Goal: Task Accomplishment & Management: Complete application form

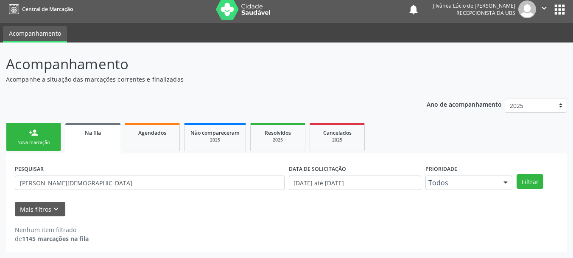
scroll to position [4, 0]
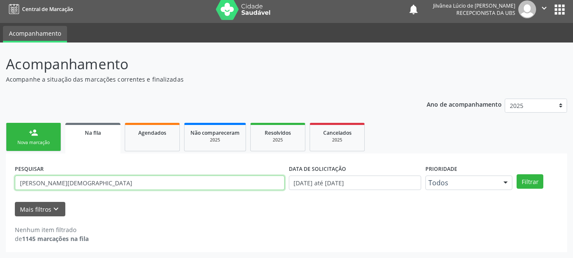
drag, startPoint x: 143, startPoint y: 183, endPoint x: 0, endPoint y: 162, distance: 144.1
click at [0, 162] on div "Acompanhamento Acompanhe a situação das marcações correntes e finalizadas Relat…" at bounding box center [286, 149] width 573 height 215
paste input "[PERSON_NAME]"
type input "[PERSON_NAME]"
click at [517, 174] on button "Filtrar" at bounding box center [530, 181] width 27 height 14
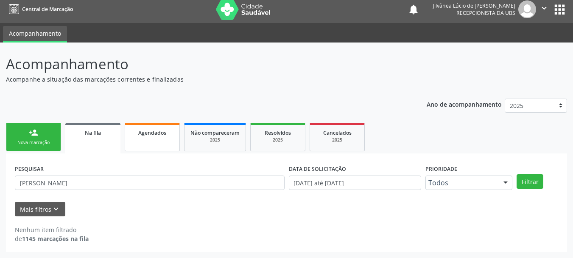
click at [139, 142] on link "Agendados" at bounding box center [152, 137] width 55 height 28
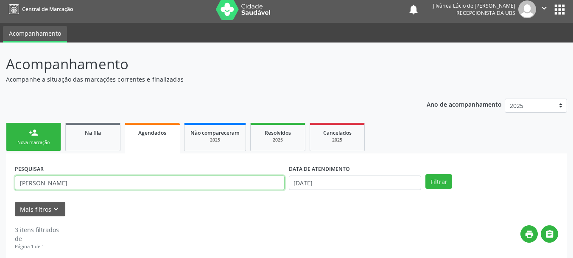
drag, startPoint x: 126, startPoint y: 184, endPoint x: 5, endPoint y: 183, distance: 121.3
paste input "[PERSON_NAME]"
type input "[PERSON_NAME]"
click at [426, 174] on button "Filtrar" at bounding box center [439, 181] width 27 height 14
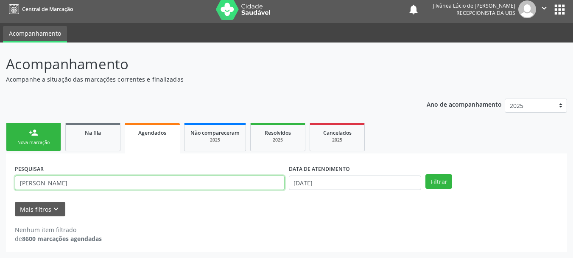
drag, startPoint x: 84, startPoint y: 184, endPoint x: 0, endPoint y: 183, distance: 84.4
click at [0, 183] on div "Acompanhamento Acompanhe a situação das marcações correntes e finalizadas Relat…" at bounding box center [286, 149] width 573 height 215
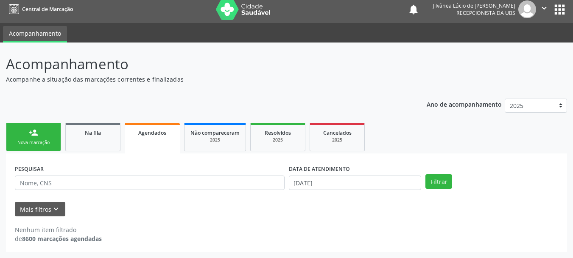
click at [41, 133] on link "person_add Nova marcação" at bounding box center [33, 137] width 55 height 28
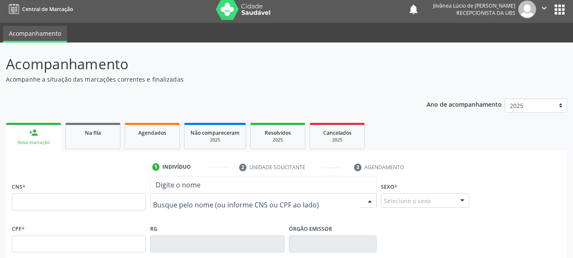
paste input "[PERSON_NAME]"
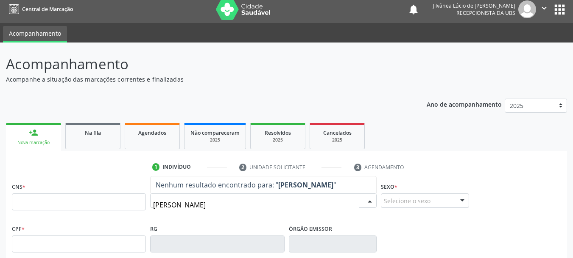
click at [156, 208] on input "[PERSON_NAME]" at bounding box center [256, 204] width 206 height 17
type input "[PERSON_NAME]"
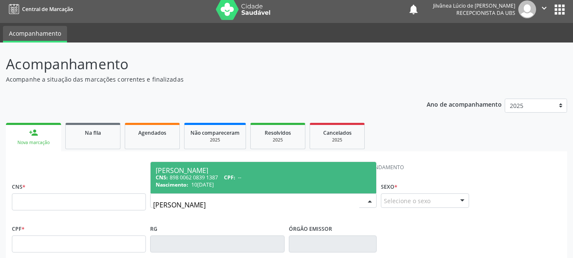
click at [214, 186] on span "10[DATE]" at bounding box center [202, 184] width 22 height 7
type input "898 0062 0839 1387"
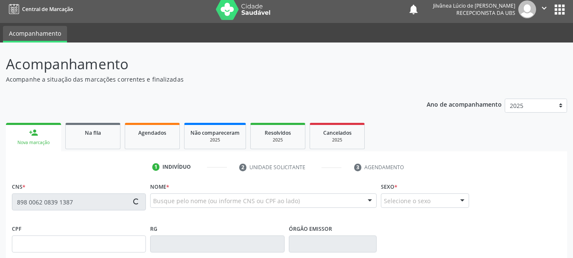
type input "10[DATE]"
type input "[PERSON_NAME]"
type input "[PHONE_NUMBER]"
type input "S/N"
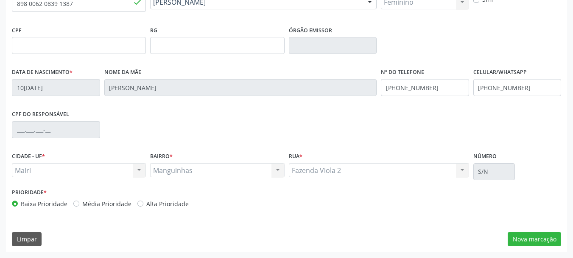
scroll to position [33, 0]
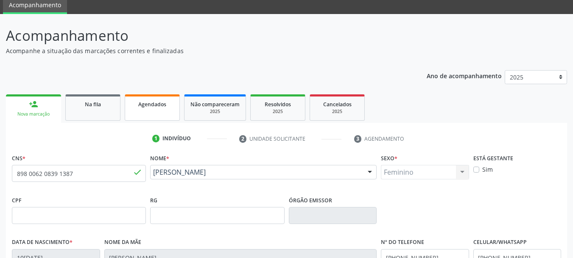
click at [136, 106] on div "Agendados" at bounding box center [152, 103] width 42 height 9
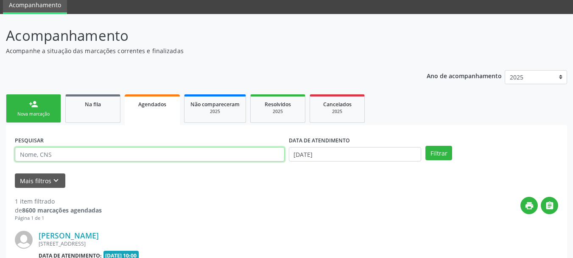
click at [74, 154] on input "text" at bounding box center [150, 154] width 270 height 14
paste input "IONE DA CRUZ DANTAS"
type input "IONE DA CRUZ DANTAS"
click at [426, 146] on button "Filtrar" at bounding box center [439, 153] width 27 height 14
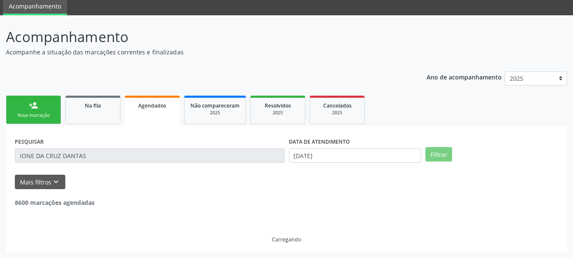
scroll to position [4, 0]
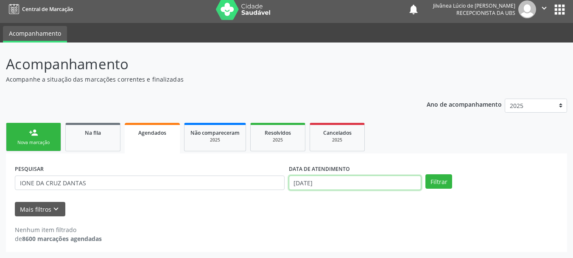
click at [380, 184] on input "[DATE]" at bounding box center [355, 182] width 133 height 14
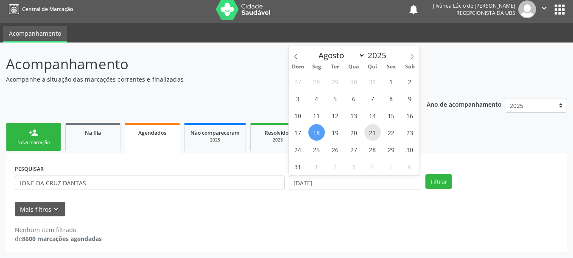
click at [371, 131] on span "21" at bounding box center [372, 132] width 17 height 17
type input "2[DATE]"
click at [457, 148] on ul "person_add Nova marcação Na fila Agendados Não compareceram 2025 Resolvidos 202…" at bounding box center [286, 136] width 561 height 33
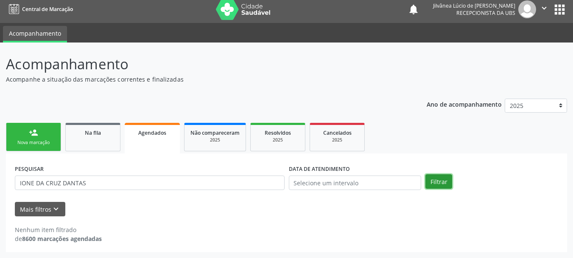
click at [445, 178] on button "Filtrar" at bounding box center [439, 181] width 27 height 14
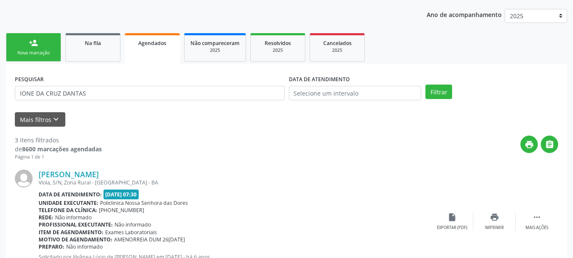
scroll to position [216, 0]
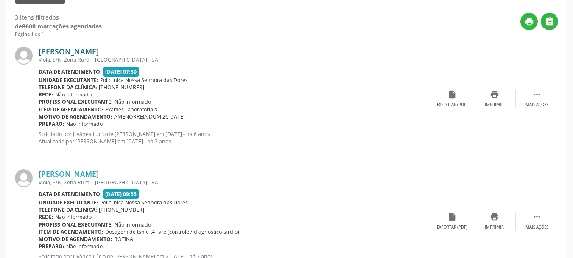
click at [71, 53] on link "[PERSON_NAME]" at bounding box center [69, 51] width 60 height 9
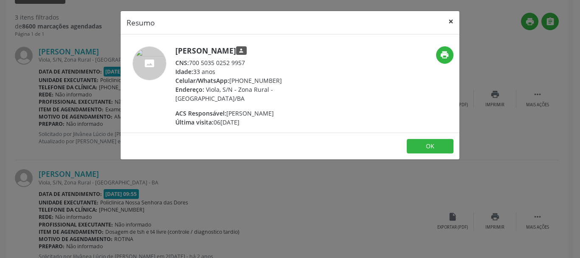
click at [447, 20] on button "×" at bounding box center [450, 21] width 17 height 21
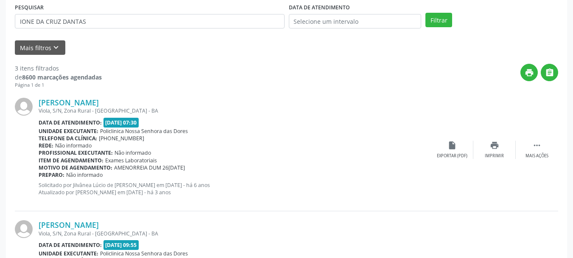
scroll to position [132, 0]
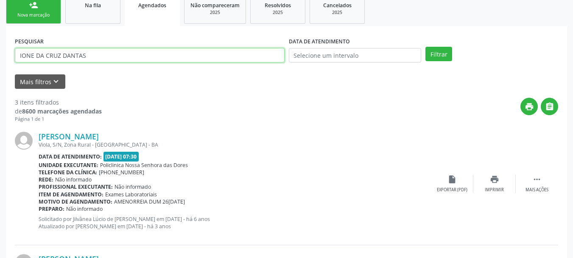
drag, startPoint x: 85, startPoint y: 59, endPoint x: 0, endPoint y: 57, distance: 84.9
click at [0, 57] on div "Acompanhamento Acompanhe a situação das marcações correntes e finalizadas Relat…" at bounding box center [286, 209] width 573 height 589
paste input "[PERSON_NAME]"
click at [426, 47] on button "Filtrar" at bounding box center [439, 54] width 27 height 14
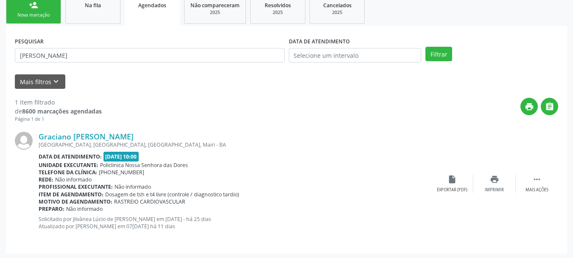
click at [95, 141] on div "[GEOGRAPHIC_DATA], [GEOGRAPHIC_DATA], [GEOGRAPHIC_DATA], Mairi - BA" at bounding box center [235, 144] width 392 height 7
click at [95, 136] on link "Graciano [PERSON_NAME]" at bounding box center [86, 136] width 95 height 9
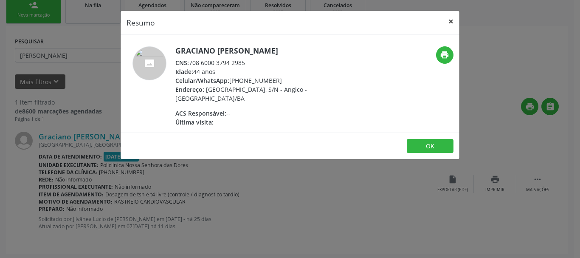
click at [451, 21] on button "×" at bounding box center [450, 21] width 17 height 21
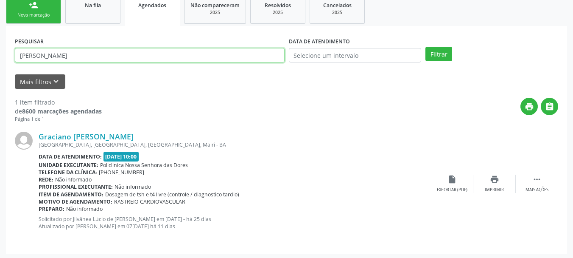
drag, startPoint x: 110, startPoint y: 54, endPoint x: 0, endPoint y: 57, distance: 109.9
click at [0, 57] on div "Acompanhamento Acompanhe a situação das marcações correntes e finalizadas Relat…" at bounding box center [286, 87] width 573 height 344
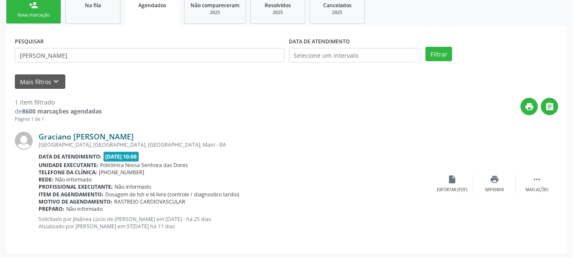
click at [59, 133] on link "Graciano [PERSON_NAME]" at bounding box center [86, 136] width 95 height 9
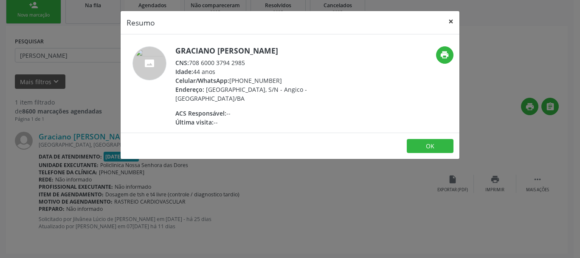
click at [450, 22] on button "×" at bounding box center [450, 21] width 17 height 21
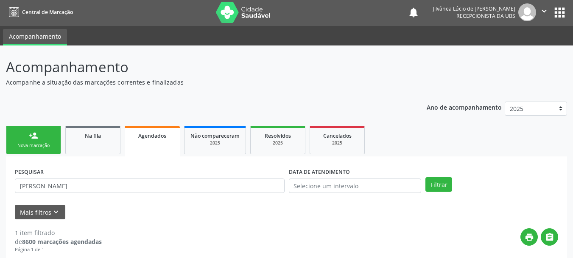
scroll to position [0, 0]
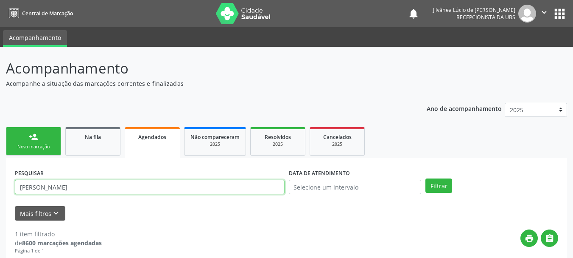
paste input "[PERSON_NAME]"
type input "[PERSON_NAME]"
click at [426, 178] on button "Filtrar" at bounding box center [439, 185] width 27 height 14
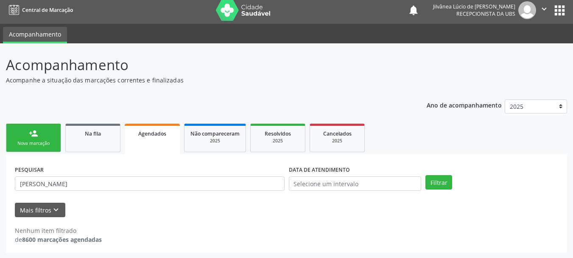
scroll to position [4, 0]
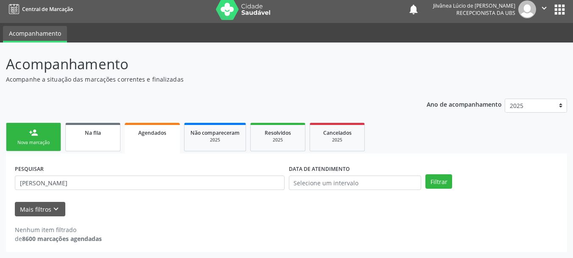
click at [91, 133] on span "Na fila" at bounding box center [93, 132] width 16 height 7
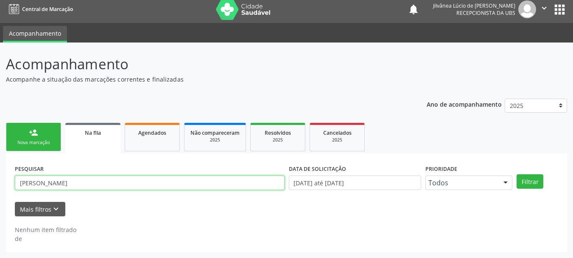
click at [116, 185] on input "[PERSON_NAME]" at bounding box center [150, 182] width 270 height 14
drag, startPoint x: 10, startPoint y: 184, endPoint x: 0, endPoint y: 182, distance: 10.3
click at [0, 182] on div "Acompanhamento Acompanhe a situação das marcações correntes e finalizadas Relat…" at bounding box center [286, 149] width 573 height 215
paste input "[PERSON_NAME]"
type input "[PERSON_NAME]"
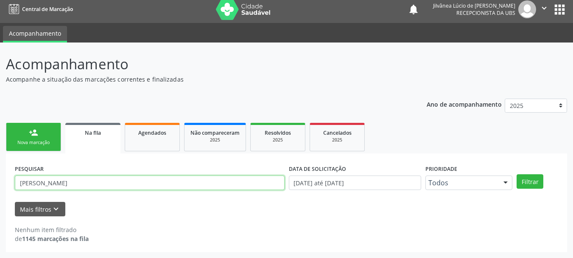
click at [517, 174] on button "Filtrar" at bounding box center [530, 181] width 27 height 14
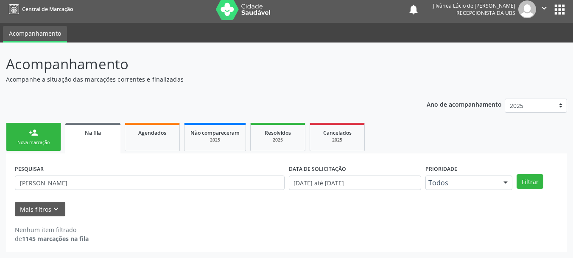
click at [30, 132] on div "person_add" at bounding box center [33, 132] width 9 height 9
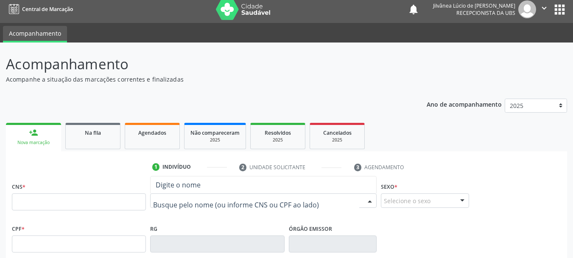
paste input "[PERSON_NAME]"
type input "[PERSON_NAME]"
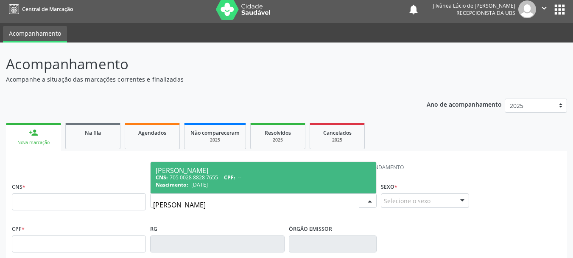
click at [199, 174] on div "CNS: 705 0028 8828 7655 CPF: --" at bounding box center [264, 177] width 216 height 7
type input "705 0028 8828 7655"
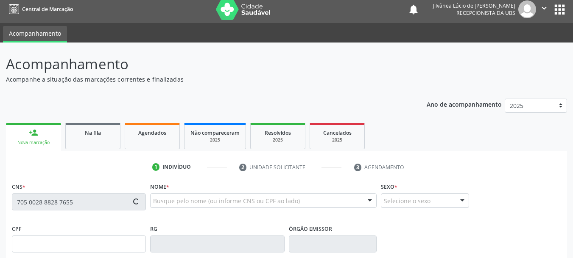
type input "[DATE]"
type input "[PERSON_NAME][DEMOGRAPHIC_DATA]"
type input "[PHONE_NUMBER]"
type input "S/N"
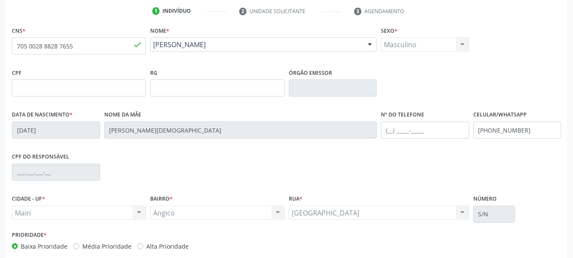
scroll to position [75, 0]
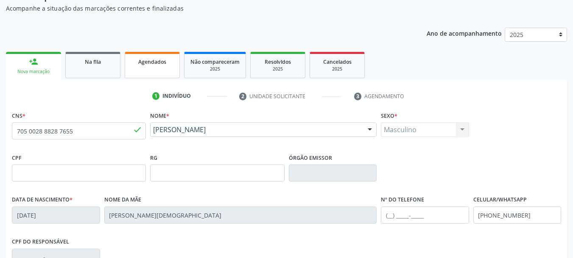
click at [148, 69] on link "Agendados" at bounding box center [152, 65] width 55 height 26
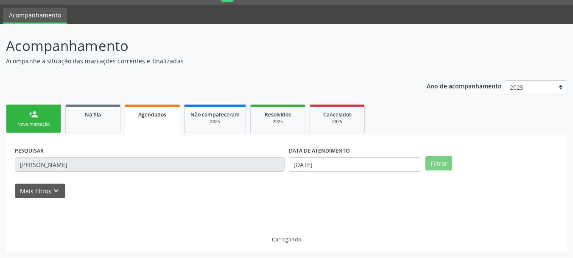
scroll to position [4, 0]
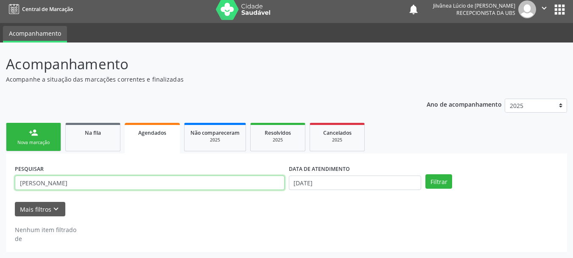
click at [121, 179] on input "[PERSON_NAME]" at bounding box center [150, 182] width 270 height 14
drag, startPoint x: 123, startPoint y: 183, endPoint x: 0, endPoint y: 172, distance: 123.1
click at [0, 172] on div "Acompanhamento Acompanhe a situação das marcações correntes e finalizadas Relat…" at bounding box center [286, 149] width 573 height 215
paste input "[PERSON_NAME]"
type input "[PERSON_NAME]"
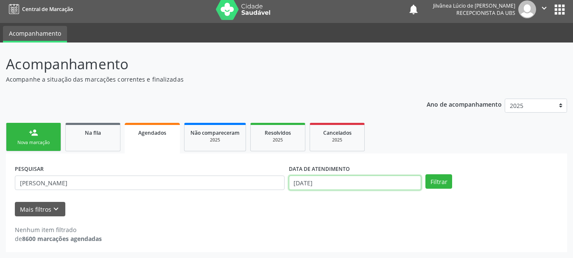
click at [319, 182] on input "[DATE]" at bounding box center [355, 182] width 133 height 14
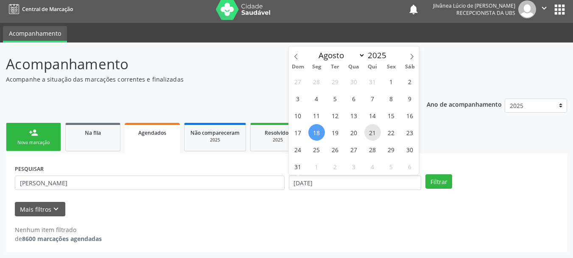
click at [371, 132] on span "21" at bounding box center [372, 132] width 17 height 17
type input "2[DATE]"
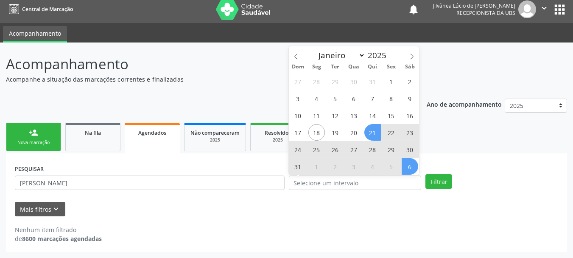
click at [432, 161] on div "PESQUISAR [PERSON_NAME] DATA DE ATENDIMENTO Filtrar UNIDADE EXECUTANTE Selecion…" at bounding box center [286, 202] width 561 height 98
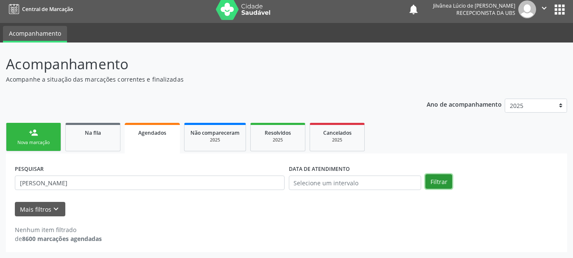
click at [445, 182] on button "Filtrar" at bounding box center [439, 181] width 27 height 14
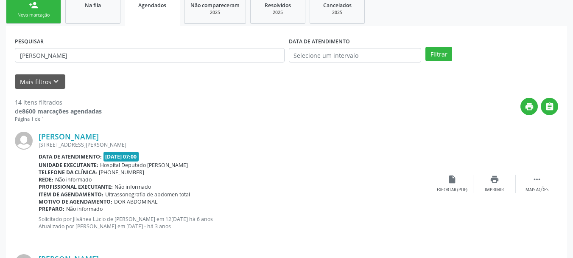
scroll to position [174, 0]
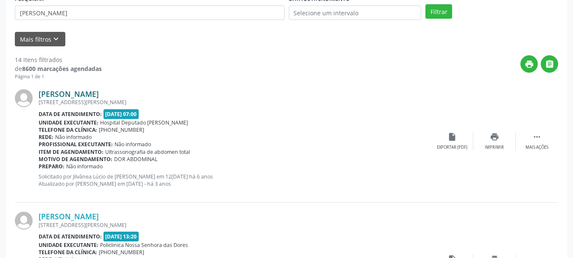
click at [61, 97] on link "[PERSON_NAME]" at bounding box center [69, 93] width 60 height 9
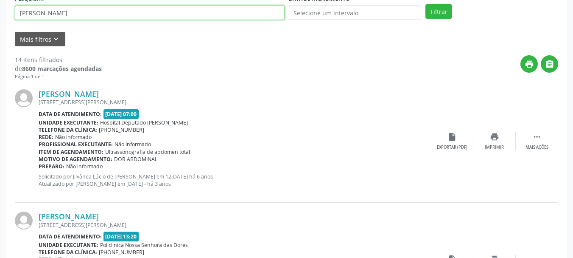
drag, startPoint x: 104, startPoint y: 12, endPoint x: 0, endPoint y: 16, distance: 104.0
type input "[PERSON_NAME]"
click at [426, 4] on button "Filtrar" at bounding box center [439, 11] width 27 height 14
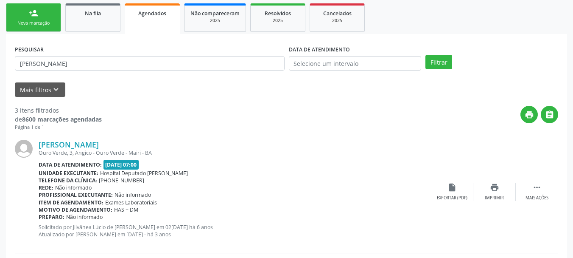
scroll to position [47, 0]
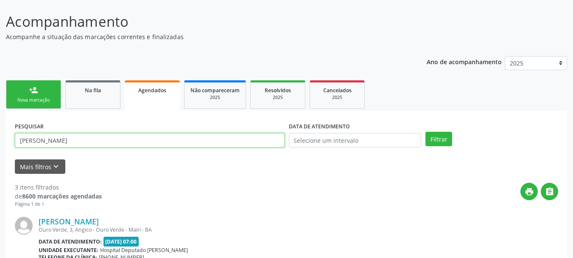
drag, startPoint x: 69, startPoint y: 138, endPoint x: 0, endPoint y: 140, distance: 68.7
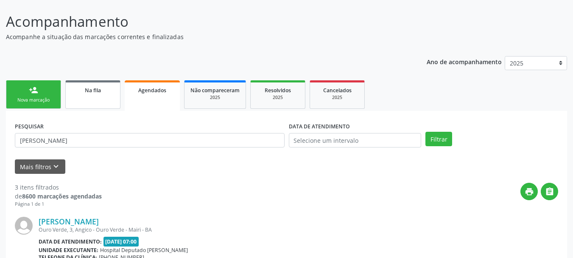
click at [87, 97] on link "Na fila" at bounding box center [92, 94] width 55 height 28
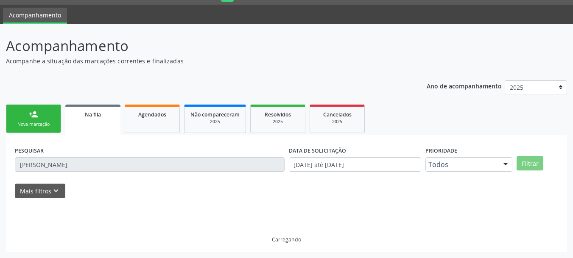
scroll to position [4, 0]
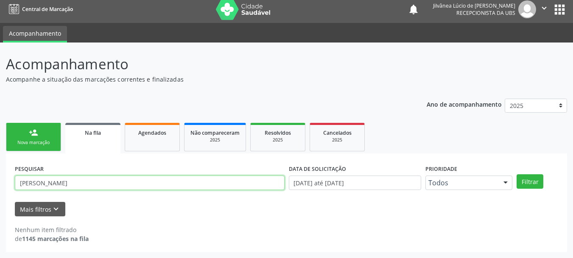
click at [129, 184] on input "[PERSON_NAME]" at bounding box center [150, 182] width 270 height 14
drag, startPoint x: 129, startPoint y: 185, endPoint x: 0, endPoint y: 185, distance: 129.0
click at [0, 185] on div "Acompanhamento Acompanhe a situação das marcações correntes e finalizadas Relat…" at bounding box center [286, 149] width 573 height 215
paste input "[PERSON_NAME]"
click at [517, 174] on button "Filtrar" at bounding box center [530, 181] width 27 height 14
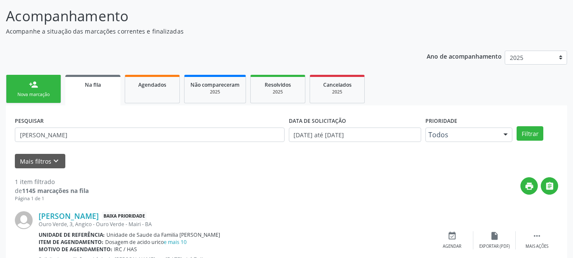
scroll to position [87, 0]
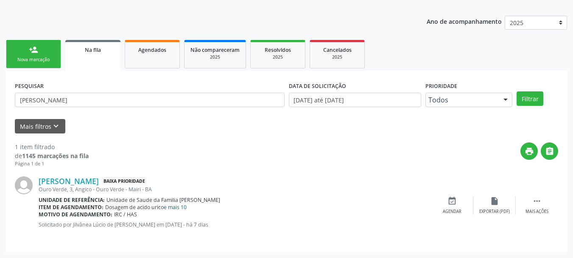
click at [177, 207] on link "e mais 10" at bounding box center [175, 206] width 23 height 7
click at [97, 184] on link "[PERSON_NAME]" at bounding box center [69, 180] width 60 height 9
click at [99, 178] on link "[PERSON_NAME]" at bounding box center [69, 180] width 60 height 9
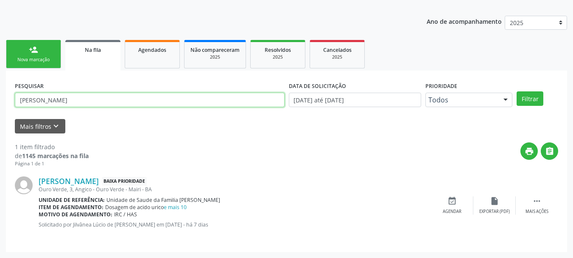
drag, startPoint x: 35, startPoint y: 102, endPoint x: 0, endPoint y: 106, distance: 35.5
click at [0, 106] on div "Acompanhamento Acompanhe a situação das marcações correntes e finalizadas Relat…" at bounding box center [286, 109] width 573 height 298
click at [517, 91] on button "Filtrar" at bounding box center [530, 98] width 27 height 14
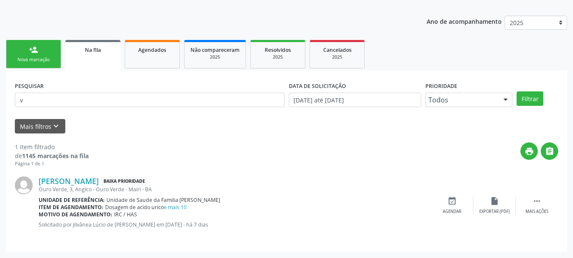
scroll to position [31, 0]
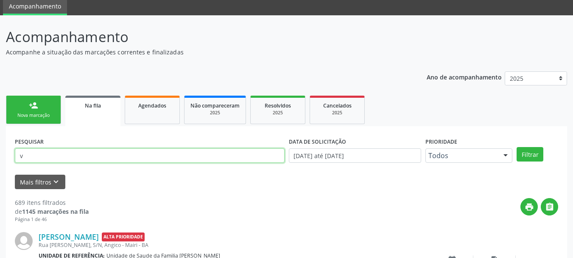
click at [45, 155] on input "v" at bounding box center [150, 155] width 270 height 14
drag, startPoint x: 41, startPoint y: 155, endPoint x: 0, endPoint y: 149, distance: 41.6
paste input "[PERSON_NAME]"
click at [517, 147] on button "Filtrar" at bounding box center [530, 154] width 27 height 14
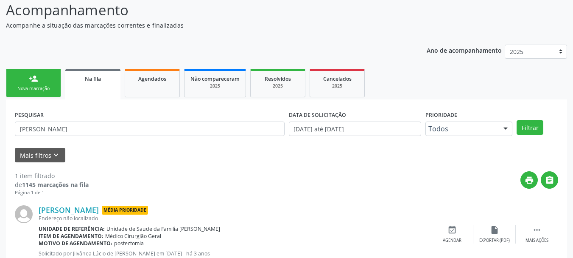
scroll to position [87, 0]
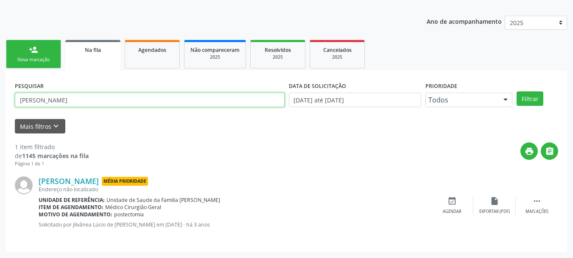
drag, startPoint x: 115, startPoint y: 98, endPoint x: 0, endPoint y: 93, distance: 114.6
click at [0, 93] on div "Acompanhamento Acompanhe a situação das marcações correntes e finalizadas Relat…" at bounding box center [286, 109] width 573 height 298
paste input "CIDINELIA MERCES DOS SANTOS"
type input "CIDINELIA MERCES DOS SANTOS"
click at [517, 91] on button "Filtrar" at bounding box center [530, 98] width 27 height 14
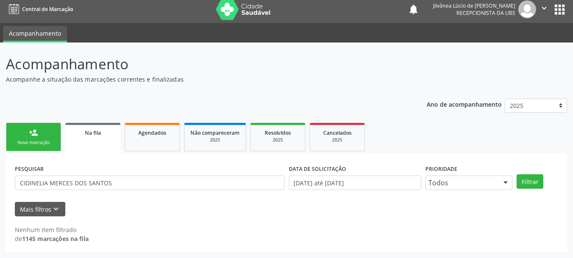
scroll to position [4, 0]
click at [143, 137] on link "Agendados" at bounding box center [152, 137] width 55 height 28
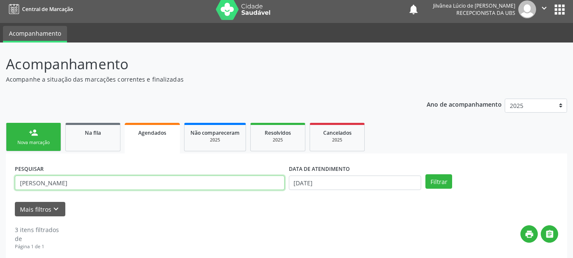
click at [106, 183] on input "[PERSON_NAME]" at bounding box center [150, 182] width 270 height 14
drag, startPoint x: 9, startPoint y: 185, endPoint x: 0, endPoint y: 190, distance: 10.1
paste input "CIDINELIA MERCES DOS SANTOS"
type input "CIDINELIA MERCES DOS SANTOS"
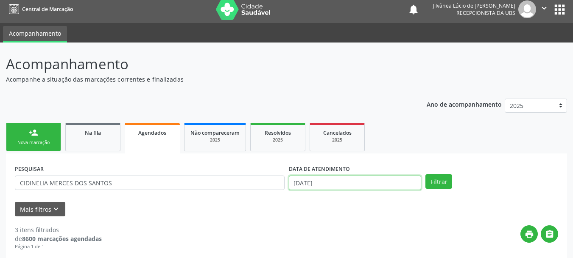
click at [381, 179] on input "[DATE]" at bounding box center [355, 182] width 133 height 14
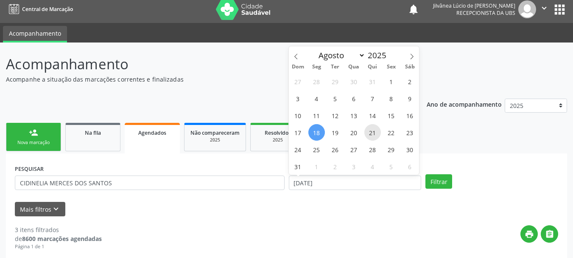
click at [371, 137] on span "21" at bounding box center [372, 132] width 17 height 17
type input "2[DATE]"
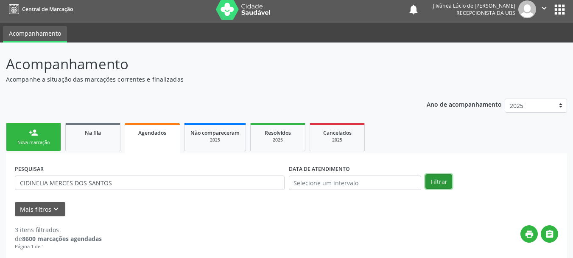
click at [434, 175] on button "Filtrar" at bounding box center [439, 181] width 27 height 14
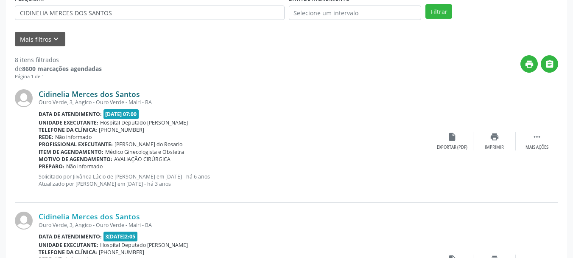
click at [53, 92] on link "Cidinelia Merces dos Santos" at bounding box center [89, 93] width 101 height 9
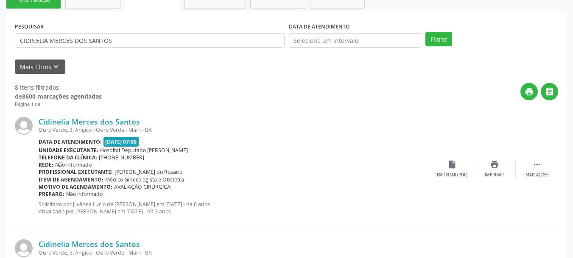
scroll to position [132, 0]
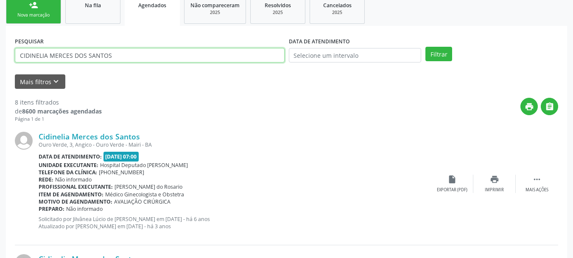
drag, startPoint x: 120, startPoint y: 57, endPoint x: 0, endPoint y: 73, distance: 121.5
paste input "[PERSON_NAME]"
click at [426, 47] on button "Filtrar" at bounding box center [439, 54] width 27 height 14
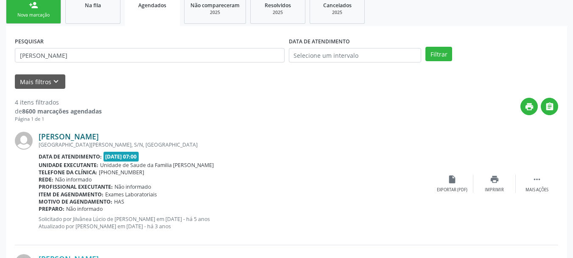
click at [69, 136] on link "[PERSON_NAME]" at bounding box center [69, 136] width 60 height 9
drag, startPoint x: 70, startPoint y: 56, endPoint x: 5, endPoint y: 56, distance: 64.9
paste input "DERSON CERQUEIRA OLIVEIR"
click at [426, 47] on button "Filtrar" at bounding box center [439, 54] width 27 height 14
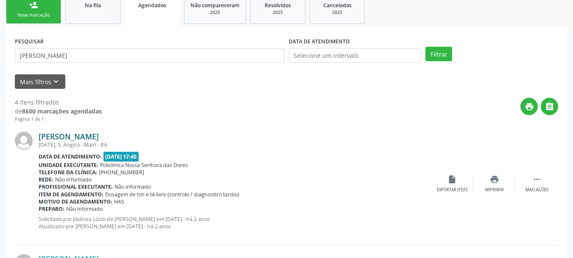
click at [99, 136] on link "[PERSON_NAME]" at bounding box center [69, 136] width 60 height 9
drag, startPoint x: 117, startPoint y: 60, endPoint x: 0, endPoint y: 77, distance: 117.8
paste input "ASTACIA DE [PERSON_NAME]"
click at [426, 47] on button "Filtrar" at bounding box center [439, 54] width 27 height 14
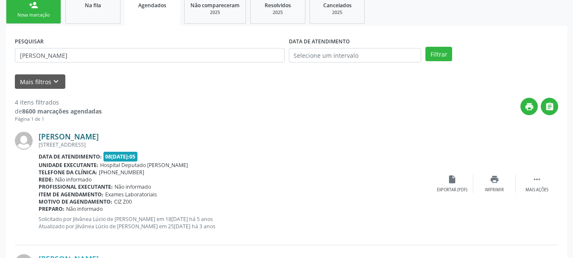
click at [60, 134] on link "[PERSON_NAME]" at bounding box center [69, 136] width 60 height 9
drag, startPoint x: 104, startPoint y: 55, endPoint x: 0, endPoint y: 70, distance: 104.6
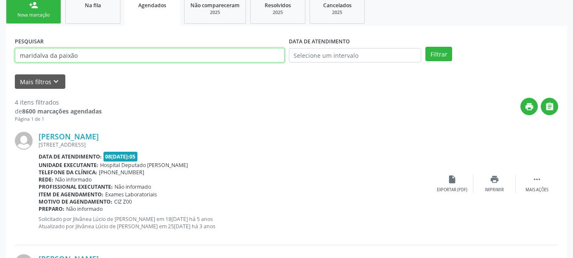
type input "maridalva da paixão"
click at [426, 47] on button "Filtrar" at bounding box center [439, 54] width 27 height 14
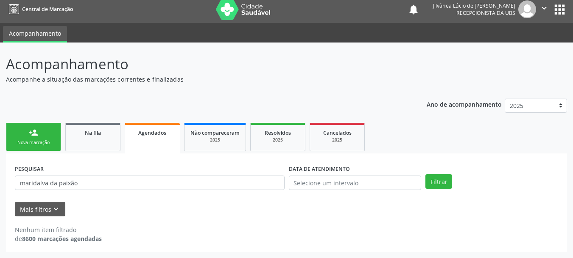
scroll to position [4, 0]
click at [38, 140] on div "Nova marcação" at bounding box center [33, 142] width 42 height 6
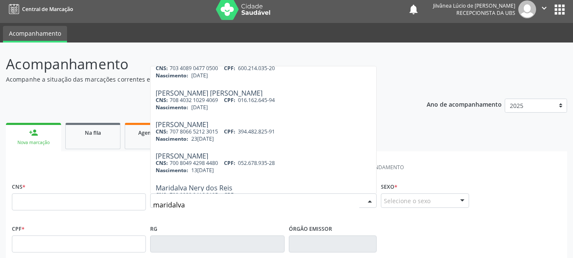
scroll to position [0, 0]
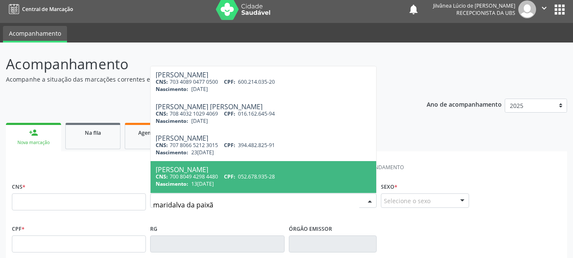
type input "maridalva da paixão"
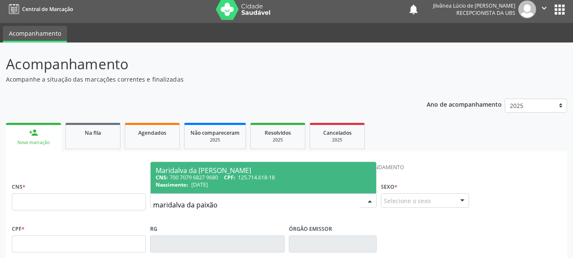
click at [221, 183] on div "Nascimento: 27[DATE]" at bounding box center [264, 184] width 216 height 7
type input "700 7079 6827 9680"
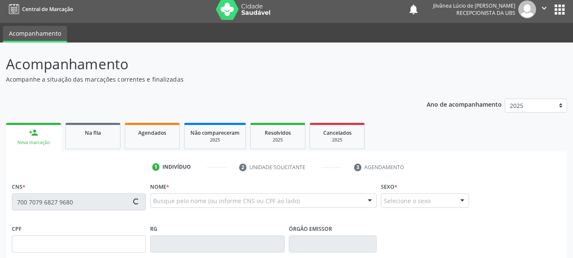
type input "125.714.618-18"
type input "[DATE]"
type input "[PERSON_NAME]"
type input "[PHONE_NUMBER]"
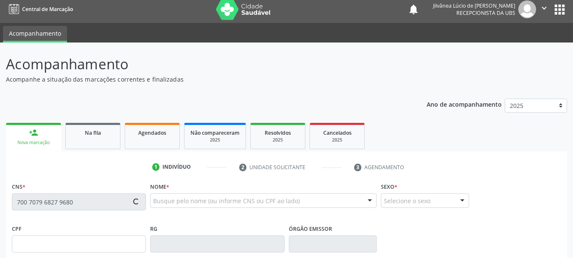
type input "9"
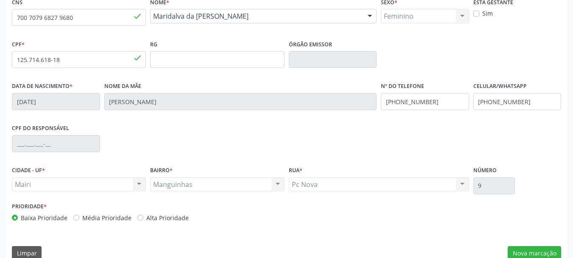
scroll to position [202, 0]
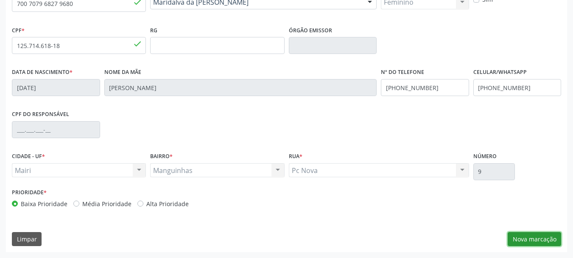
click at [511, 239] on button "Nova marcação" at bounding box center [534, 239] width 53 height 14
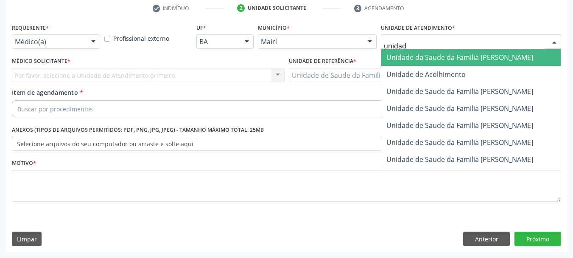
type input "unidade"
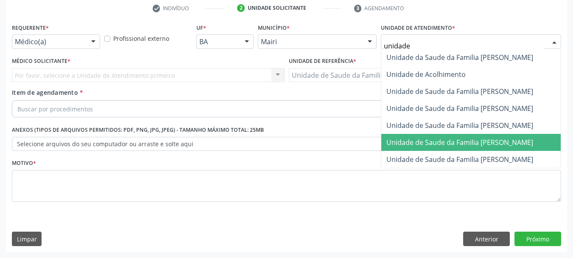
click at [463, 136] on span "Unidade de Saude da Familia [PERSON_NAME]" at bounding box center [470, 142] width 179 height 17
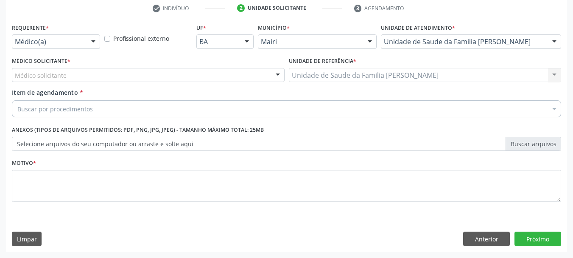
click at [76, 74] on div "Médico solicitante" at bounding box center [148, 75] width 273 height 14
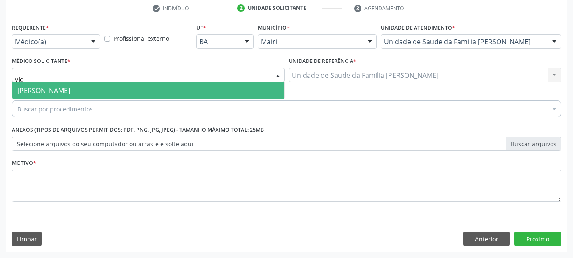
type input "vict"
click at [70, 89] on span "[PERSON_NAME]" at bounding box center [43, 90] width 53 height 9
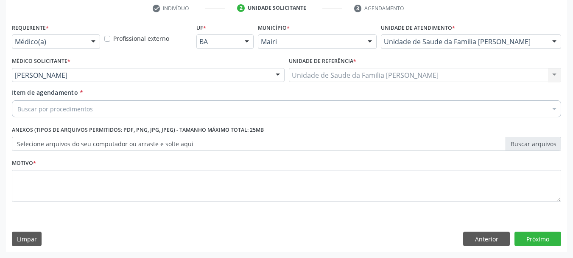
click at [75, 113] on div "Buscar por procedimentos" at bounding box center [286, 108] width 549 height 17
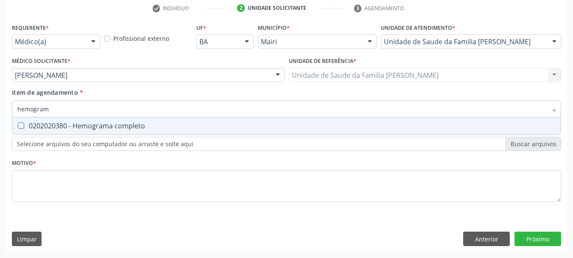
type input "hemograma"
click at [92, 128] on div "0202020380 - Hemograma completo" at bounding box center [286, 125] width 538 height 7
checkbox completo "true"
drag, startPoint x: 54, startPoint y: 112, endPoint x: 0, endPoint y: 114, distance: 54.3
click at [0, 114] on div "Acompanhamento Acompanhe a situação das marcações correntes e finalizadas Relat…" at bounding box center [286, 71] width 573 height 374
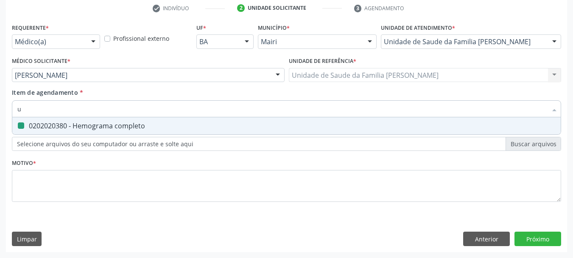
type input "ur"
checkbox completo "false"
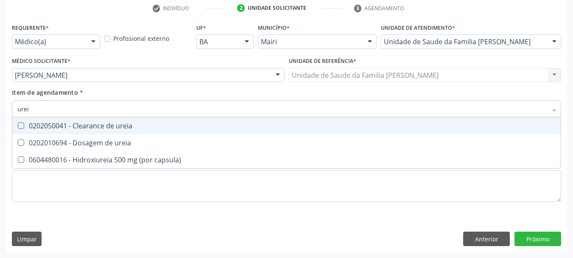
type input "ureia"
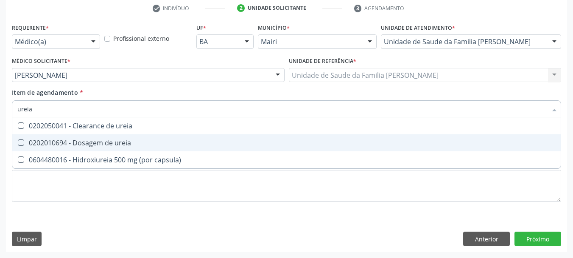
click at [51, 146] on div "0202010694 - Dosagem de ureia" at bounding box center [286, 142] width 538 height 7
checkbox ureia "true"
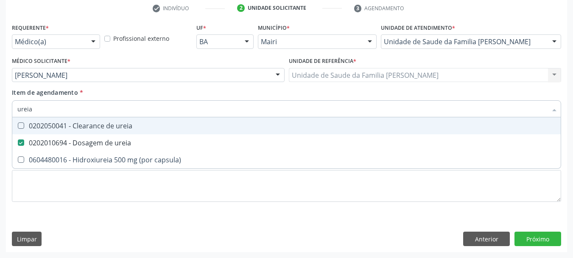
drag, startPoint x: 20, startPoint y: 109, endPoint x: 0, endPoint y: 109, distance: 20.4
click at [0, 109] on div "Acompanhamento Acompanhe a situação das marcações correntes e finalizadas Relat…" at bounding box center [286, 71] width 573 height 374
type input "c"
checkbox ureia "false"
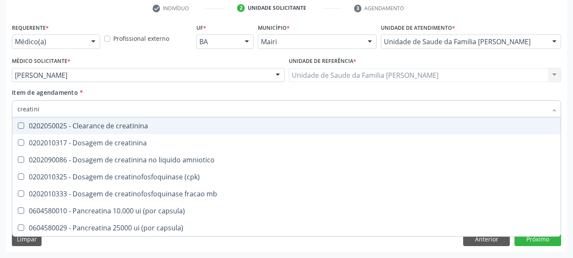
type input "creatinin"
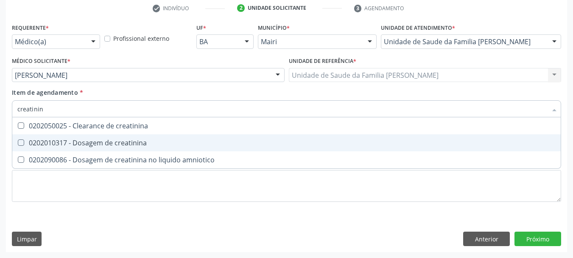
click at [49, 140] on div "0202010317 - Dosagem de creatinina" at bounding box center [286, 142] width 538 height 7
checkbox creatinina "true"
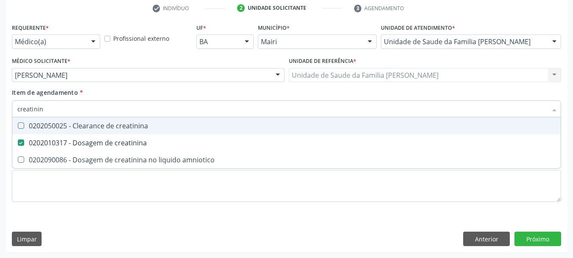
drag, startPoint x: 53, startPoint y: 105, endPoint x: 0, endPoint y: 115, distance: 53.8
click at [0, 115] on div "Acompanhamento Acompanhe a situação das marcações correntes e finalizadas Relat…" at bounding box center [286, 71] width 573 height 374
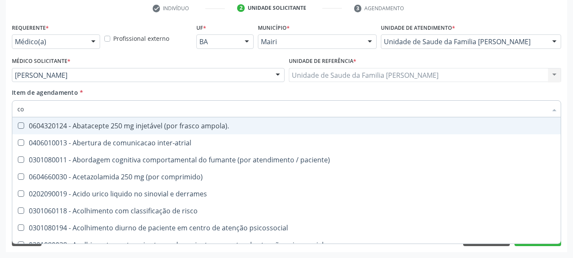
type input "col"
checkbox inter-atrial "false"
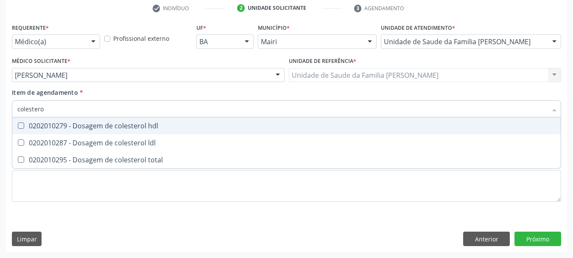
type input "colesterol"
click at [72, 127] on div "0202010279 - Dosagem de colesterol hdl" at bounding box center [286, 125] width 538 height 7
checkbox hdl "true"
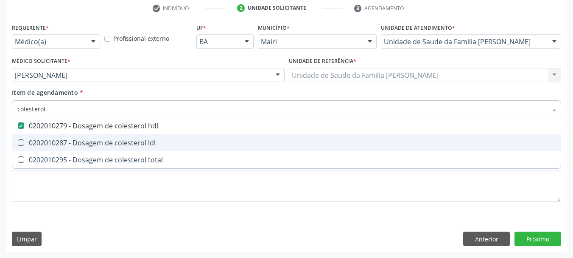
click at [81, 144] on div "0202010287 - Dosagem de colesterol ldl" at bounding box center [286, 142] width 538 height 7
checkbox ldl "true"
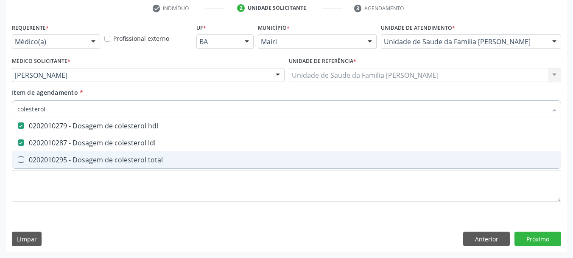
click at [88, 155] on span "0202010295 - Dosagem de colesterol total" at bounding box center [286, 159] width 549 height 17
checkbox total "true"
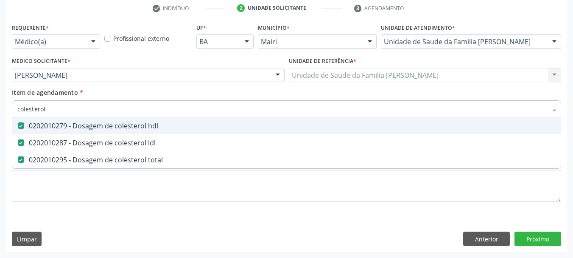
drag, startPoint x: 54, startPoint y: 110, endPoint x: 0, endPoint y: 112, distance: 53.9
click at [0, 112] on div "Acompanhamento Acompanhe a situação das marcações correntes e finalizadas Relat…" at bounding box center [286, 71] width 573 height 374
type input "gl"
checkbox hdl "false"
checkbox ldl "false"
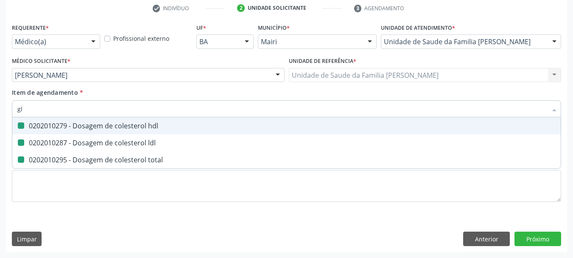
checkbox total "false"
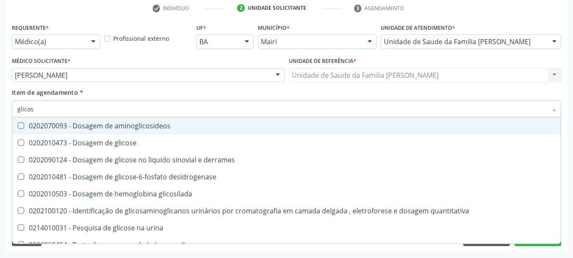
type input "glicose"
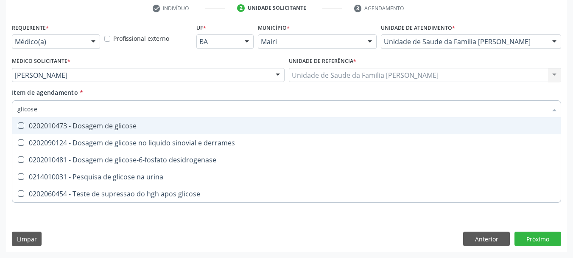
click at [56, 126] on div "0202010473 - Dosagem de glicose" at bounding box center [286, 125] width 538 height 7
checkbox glicose "true"
drag, startPoint x: 50, startPoint y: 109, endPoint x: 1, endPoint y: 112, distance: 49.7
click at [1, 112] on div "Acompanhamento Acompanhe a situação das marcações correntes e finalizadas Relat…" at bounding box center [286, 71] width 573 height 374
type input "g"
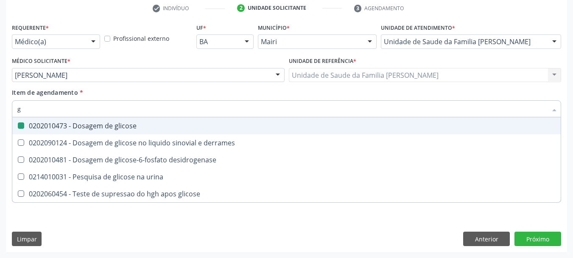
checkbox glicose "false"
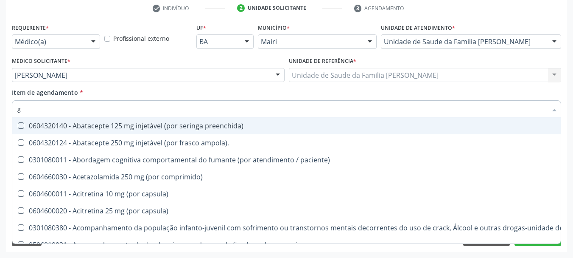
type input "gl"
checkbox vaginal "true"
type input "gli"
checkbox queimado "true"
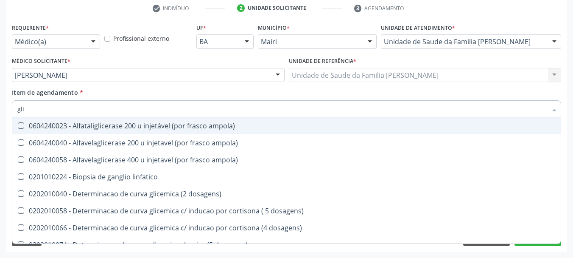
type input "glic"
checkbox aminoglicosideos "true"
checkbox glicose "false"
type input "glico"
checkbox ampola\) "true"
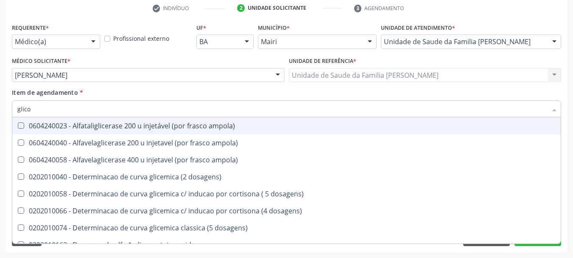
type input "glicos"
checkbox ampola\) "true"
checkbox ampola\) "false"
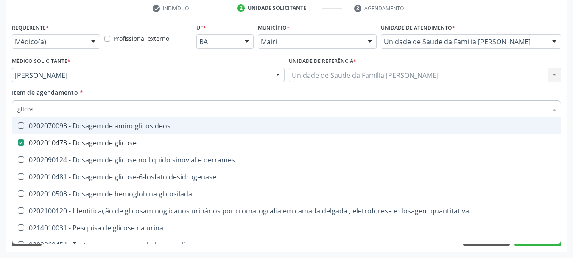
type input "glicosi"
checkbox glicose "false"
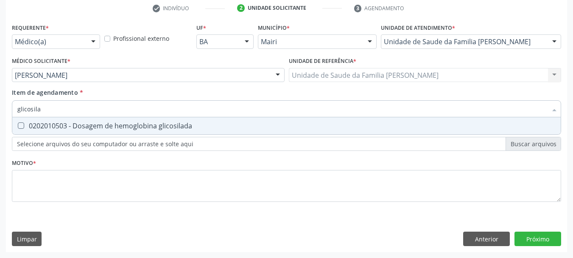
type input "glicosilad"
click at [28, 124] on div "0202010503 - Dosagem de hemoglobina glicosilada" at bounding box center [286, 125] width 538 height 7
checkbox glicosilada "true"
drag, startPoint x: 52, startPoint y: 111, endPoint x: 0, endPoint y: 114, distance: 52.3
click at [0, 114] on div "Acompanhamento Acompanhe a situação das marcações correntes e finalizadas Relat…" at bounding box center [286, 71] width 573 height 374
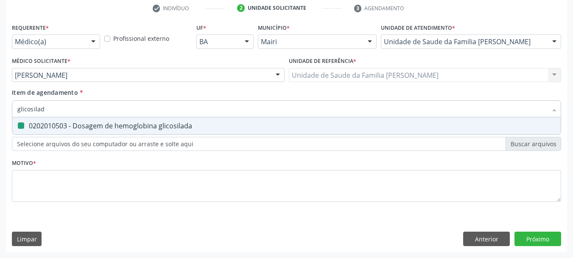
type input "t"
checkbox glicosilada "false"
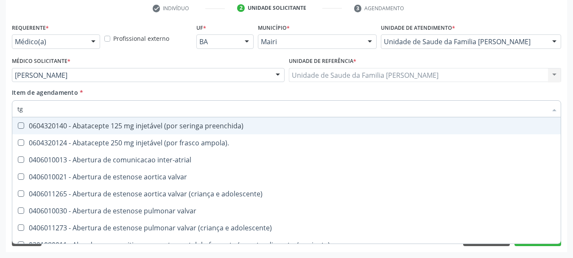
type input "tgo"
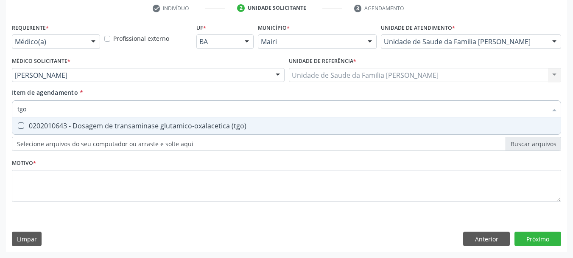
click at [21, 124] on \(tgo\) at bounding box center [21, 125] width 6 height 6
click at [18, 124] on \(tgo\) "checkbox" at bounding box center [15, 126] width 6 height 6
checkbox \(tgo\) "true"
drag, startPoint x: 35, startPoint y: 109, endPoint x: 0, endPoint y: 109, distance: 34.8
click at [0, 109] on div "Acompanhamento Acompanhe a situação das marcações correntes e finalizadas Relat…" at bounding box center [286, 71] width 573 height 374
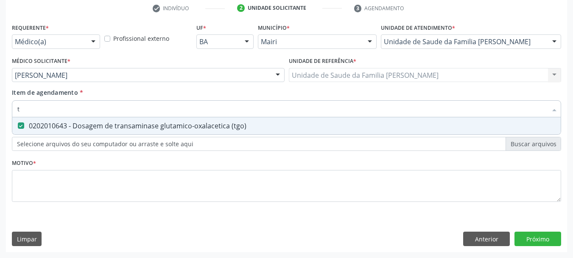
type input "tg"
checkbox \(tgo\) "true"
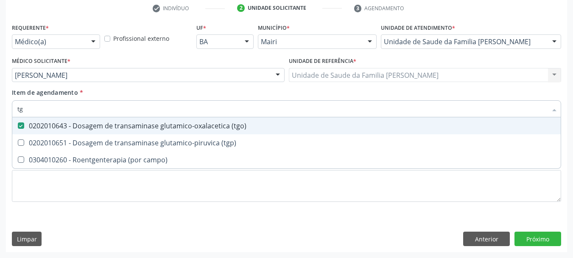
type input "tgp"
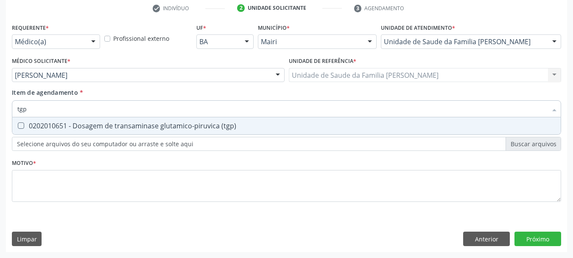
click at [27, 127] on div "0202010651 - Dosagem de transaminase glutamico-piruvica (tgp)" at bounding box center [286, 125] width 538 height 7
checkbox \(tgp\) "true"
drag, startPoint x: 37, startPoint y: 105, endPoint x: 0, endPoint y: 110, distance: 37.2
click at [0, 110] on div "Acompanhamento Acompanhe a situação das marcações correntes e finalizadas Relat…" at bounding box center [286, 71] width 573 height 374
type input "tri"
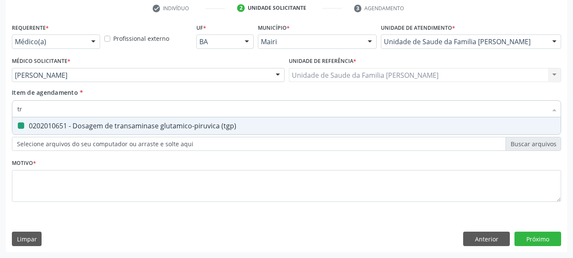
checkbox \(tgp\) "false"
type input "triglice"
click at [32, 126] on div "0202010678 - Dosagem de triglicerideos" at bounding box center [286, 125] width 538 height 7
checkbox triglicerideos "true"
drag, startPoint x: 42, startPoint y: 114, endPoint x: 0, endPoint y: 113, distance: 42.4
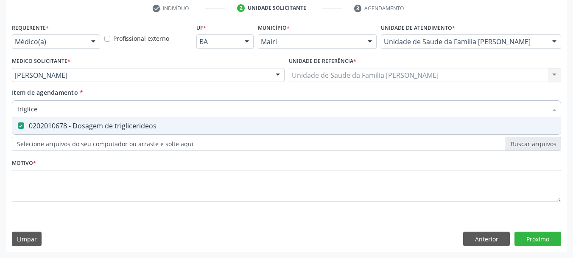
click at [0, 113] on div "Acompanhamento Acompanhe a situação das marcações correntes e finalizadas Relat…" at bounding box center [286, 71] width 573 height 374
checkbox triglicerideos "false"
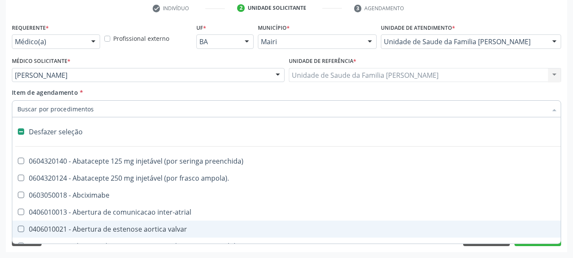
click at [0, 210] on div "Acompanhamento Acompanhe a situação das marcações correntes e finalizadas Relat…" at bounding box center [286, 71] width 573 height 374
checkbox ampola\)\ "true"
checkbox Abciximabe "true"
checkbox inter-atrial "true"
checkbox valvar "true"
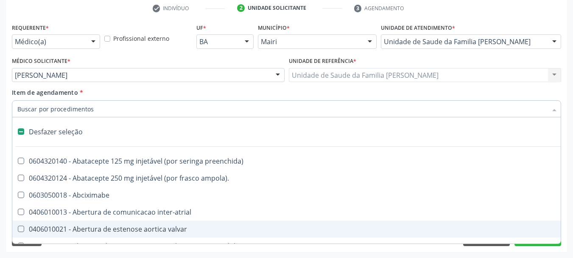
checkbox adolescente\) "true"
checkbox valvar "true"
checkbox adolescente\) "true"
checkbox paciente\) "true"
checkbox dente\) "true"
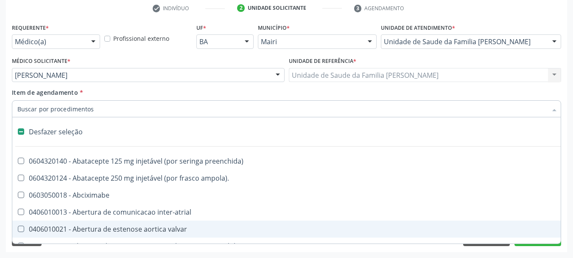
checkbox comprimido\) "true"
checkbox \(dornic\) "true"
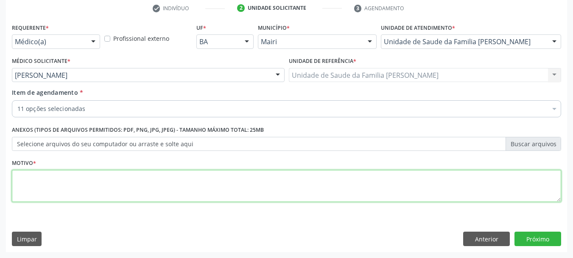
click at [55, 181] on textarea at bounding box center [286, 186] width 549 height 32
type textarea "S"
type textarea "Avaliação."
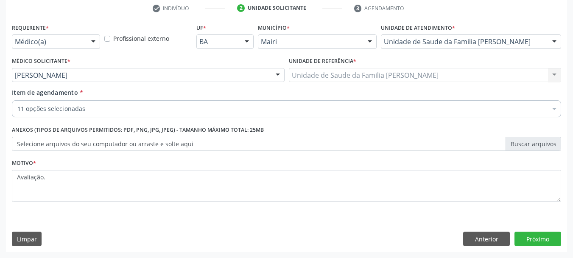
click at [310, 223] on div "Requerente * Médico(a) Médico(a) Enfermeiro(a) Paciente Nenhum resultado encont…" at bounding box center [286, 136] width 561 height 230
click at [539, 241] on button "Próximo" at bounding box center [538, 238] width 47 height 14
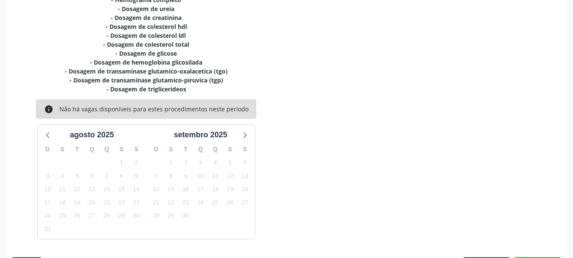
scroll to position [226, 0]
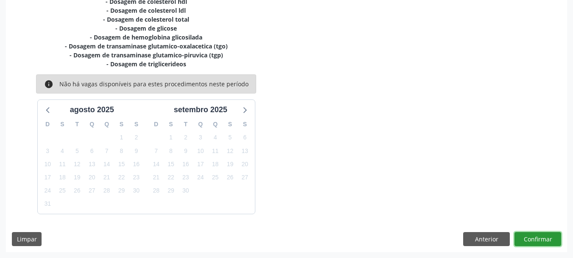
click at [538, 238] on button "Confirmar" at bounding box center [538, 239] width 47 height 14
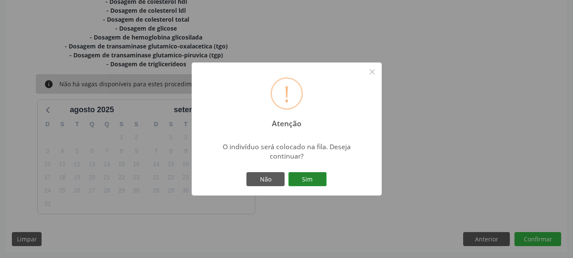
click at [322, 183] on button "Sim" at bounding box center [307, 179] width 38 height 14
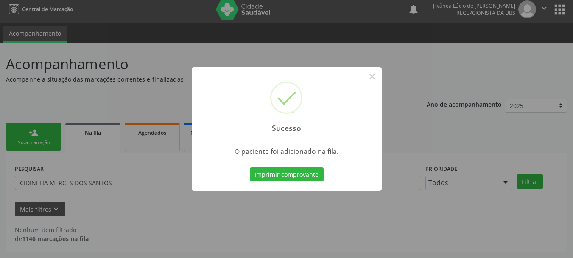
scroll to position [4, 0]
click at [369, 76] on button "×" at bounding box center [372, 76] width 14 height 14
